Goal: Obtain resource: Download file/media

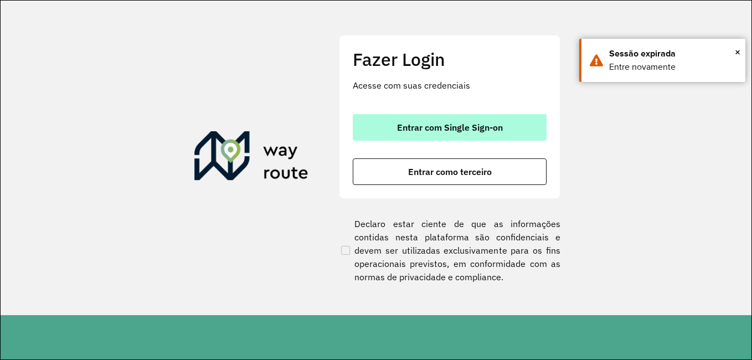
click at [435, 138] on button "Entrar com Single Sign-on" at bounding box center [450, 127] width 194 height 27
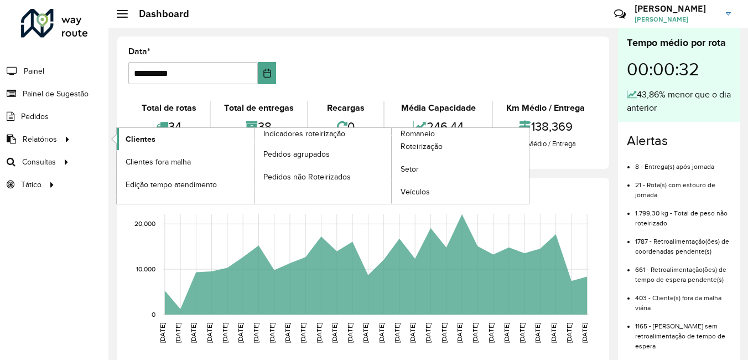
click at [148, 136] on span "Clientes" at bounding box center [141, 139] width 30 height 12
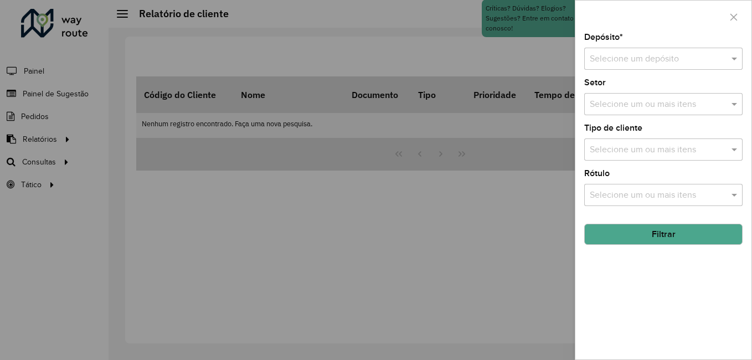
click at [648, 66] on div "Selecione um depósito" at bounding box center [663, 59] width 158 height 22
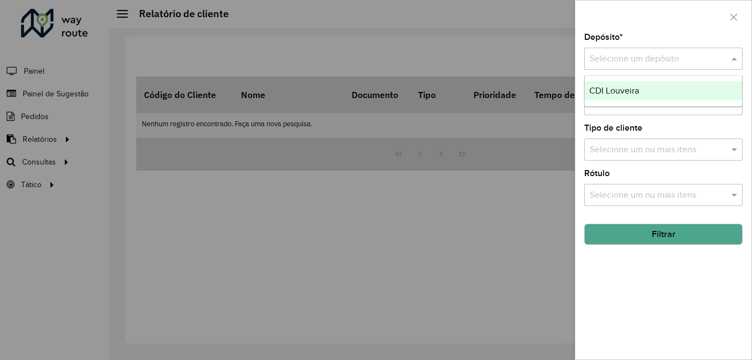
click at [645, 84] on div "CDI Louveira" at bounding box center [663, 90] width 157 height 19
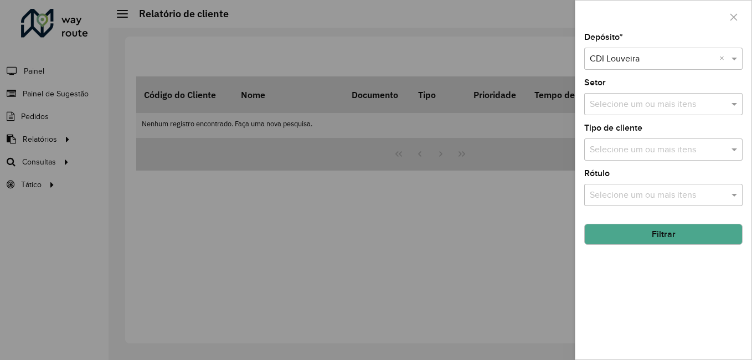
click at [660, 234] on button "Filtrar" at bounding box center [663, 234] width 158 height 21
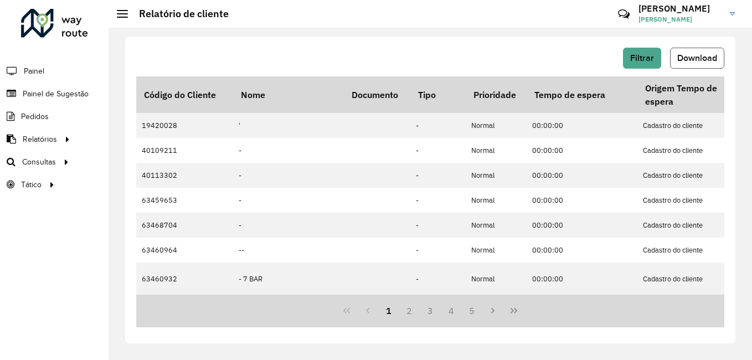
click at [674, 52] on button "Download" at bounding box center [697, 58] width 54 height 21
